Goal: Information Seeking & Learning: Learn about a topic

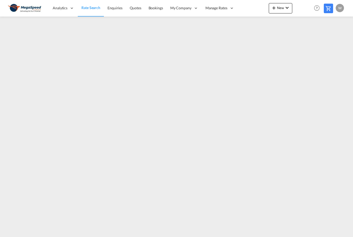
click at [89, 9] on span "Rate Search" at bounding box center [90, 7] width 19 height 4
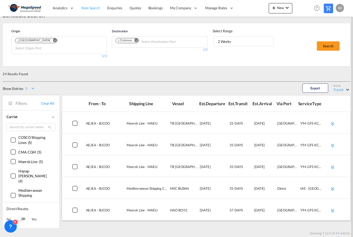
scroll to position [8, 0]
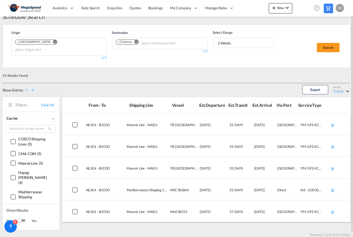
click at [16, 160] on div "()" at bounding box center [13, 162] width 5 height 5
click at [13, 175] on div "()" at bounding box center [13, 177] width 5 height 5
click at [14, 194] on div "()" at bounding box center [13, 196] width 5 height 5
click at [12, 151] on div "()" at bounding box center [13, 153] width 5 height 5
click at [19, 137] on span "COSCO Shipping Lines" at bounding box center [31, 142] width 27 height 10
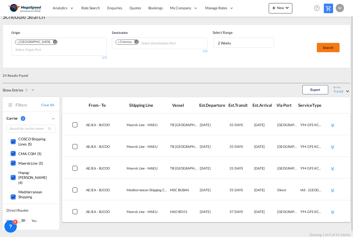
click at [329, 47] on button "Search" at bounding box center [327, 47] width 23 height 9
click at [255, 34] on div "Select Range" at bounding box center [243, 32] width 62 height 5
click at [247, 43] on span "2 Weeks" at bounding box center [245, 43] width 55 height 5
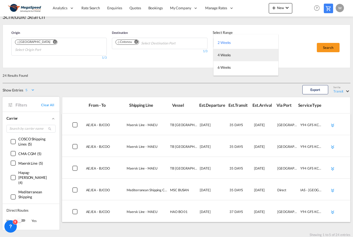
click at [250, 56] on md-option "4 Weeks" at bounding box center [245, 55] width 65 height 12
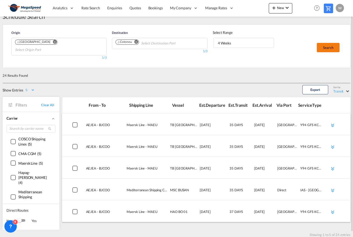
click at [331, 45] on button "Search" at bounding box center [327, 47] width 23 height 9
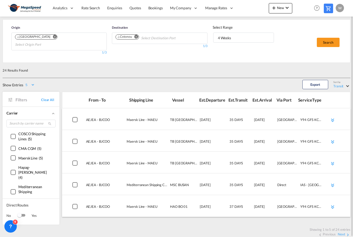
click at [339, 84] on div "Transit" at bounding box center [338, 86] width 10 height 4
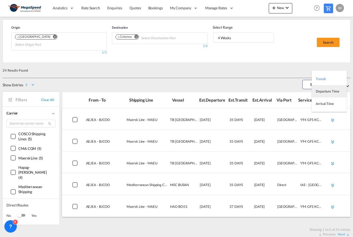
click at [336, 93] on div "Departure Time" at bounding box center [326, 91] width 23 height 5
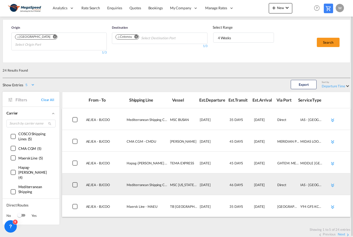
click at [333, 182] on div at bounding box center [333, 186] width 22 height 17
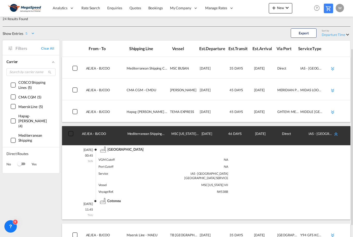
scroll to position [65, 0]
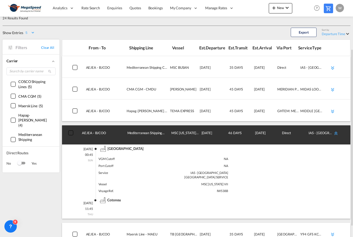
click at [334, 131] on div at bounding box center [337, 134] width 11 height 17
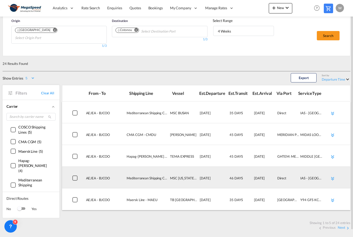
scroll to position [13, 0]
